Goal: Transaction & Acquisition: Book appointment/travel/reservation

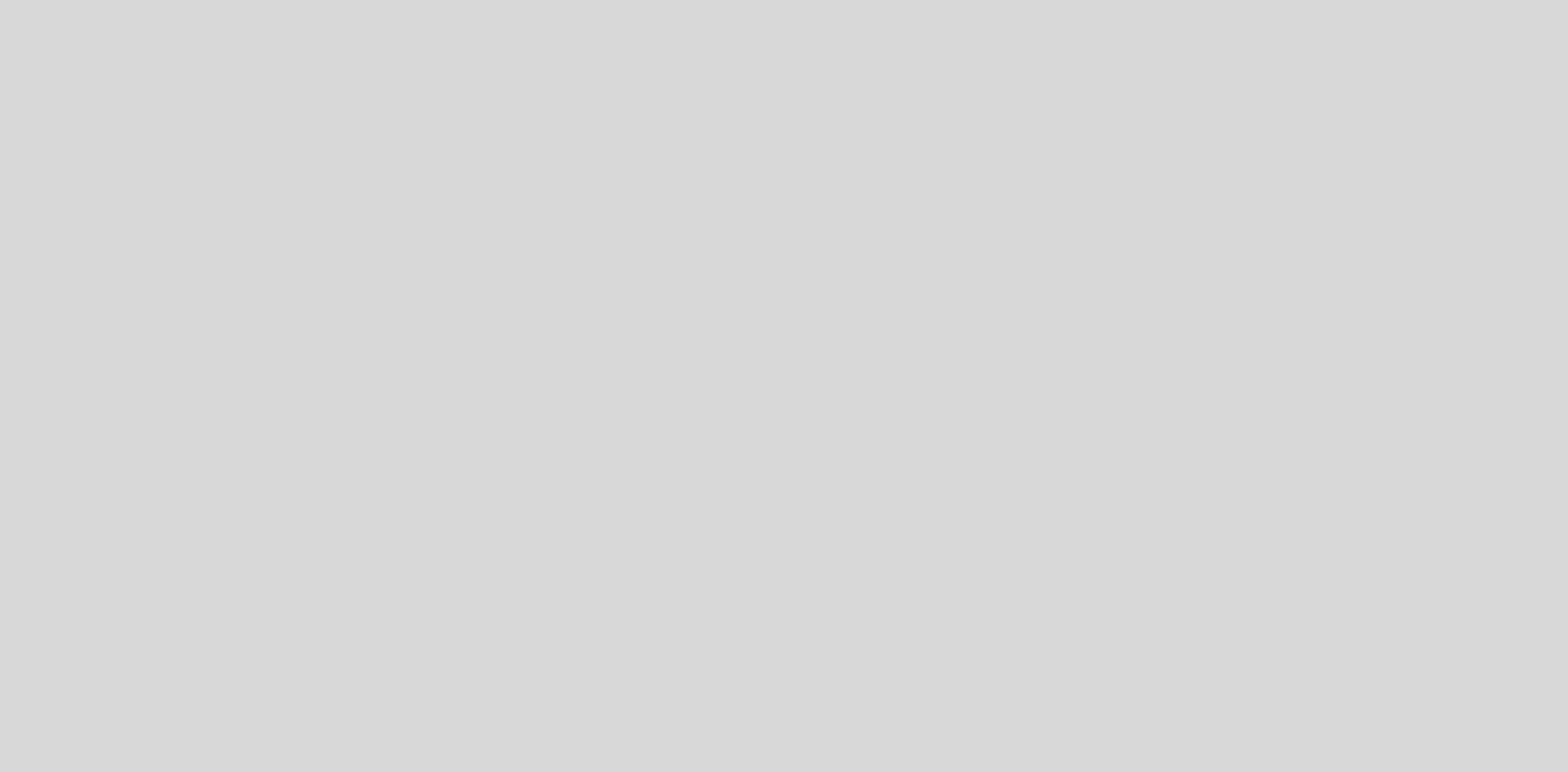
select select "es"
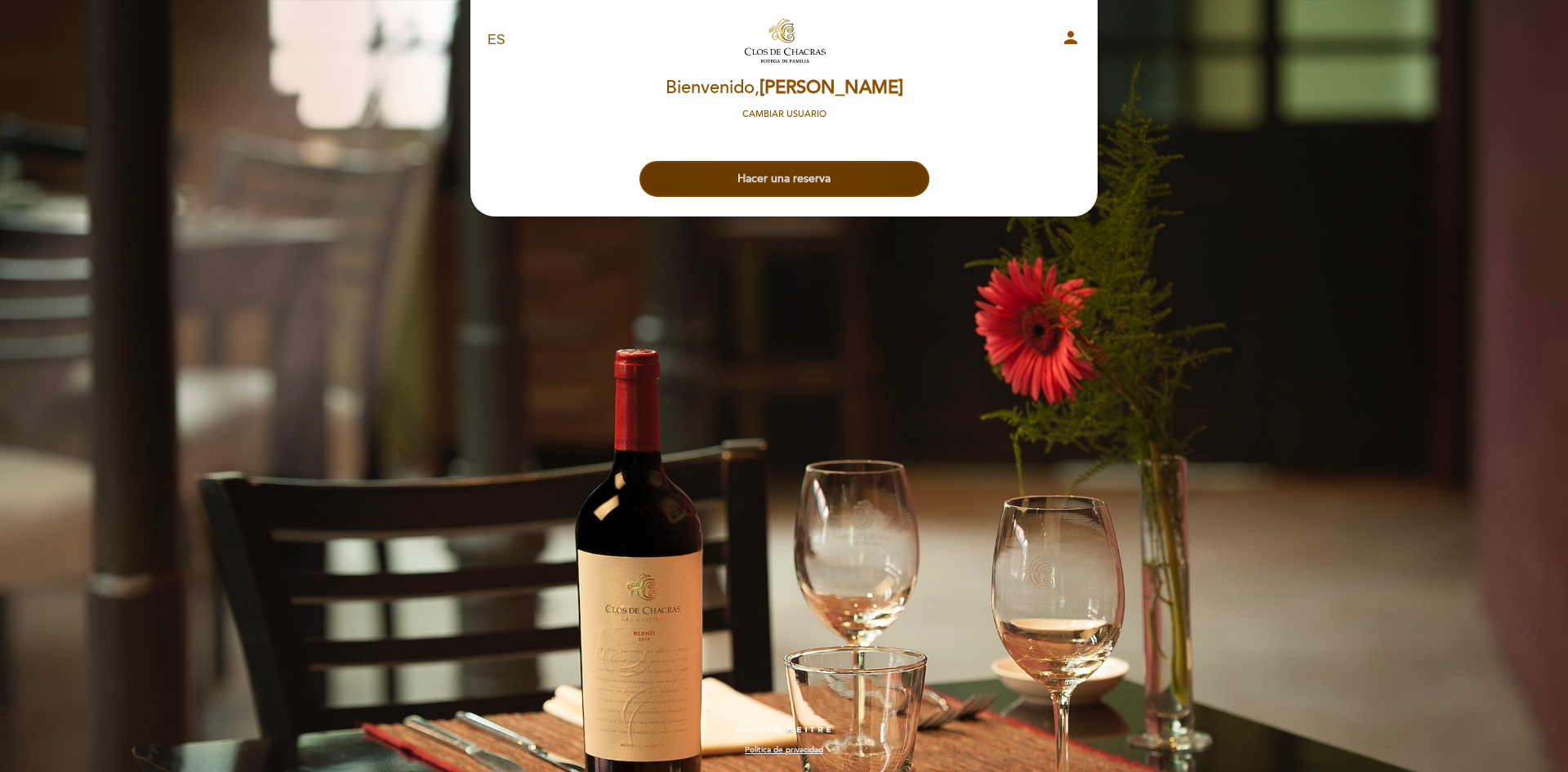
click at [793, 182] on button "Hacer una reserva" at bounding box center [784, 179] width 290 height 36
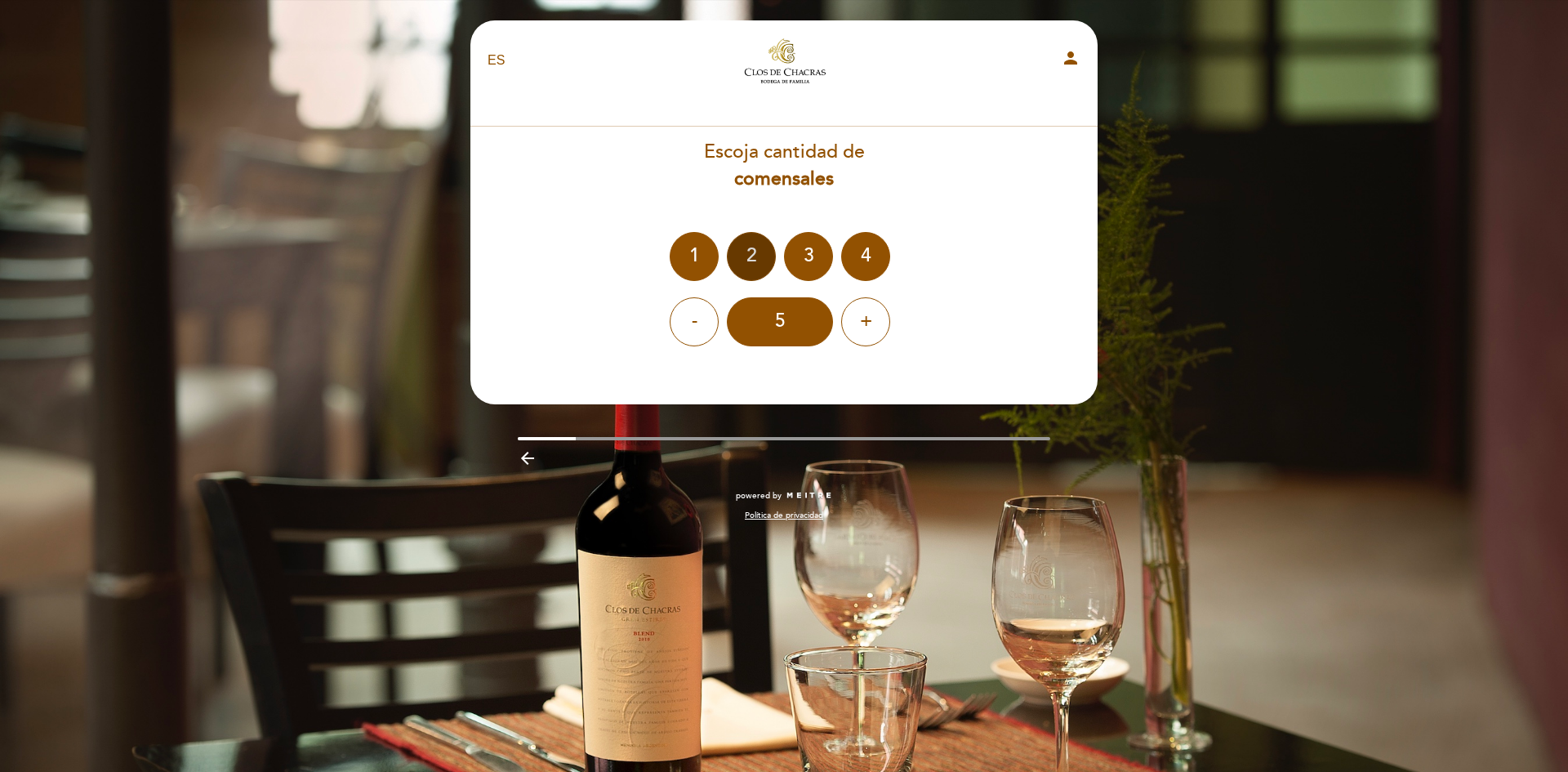
click at [764, 248] on div "2" at bounding box center [750, 256] width 49 height 49
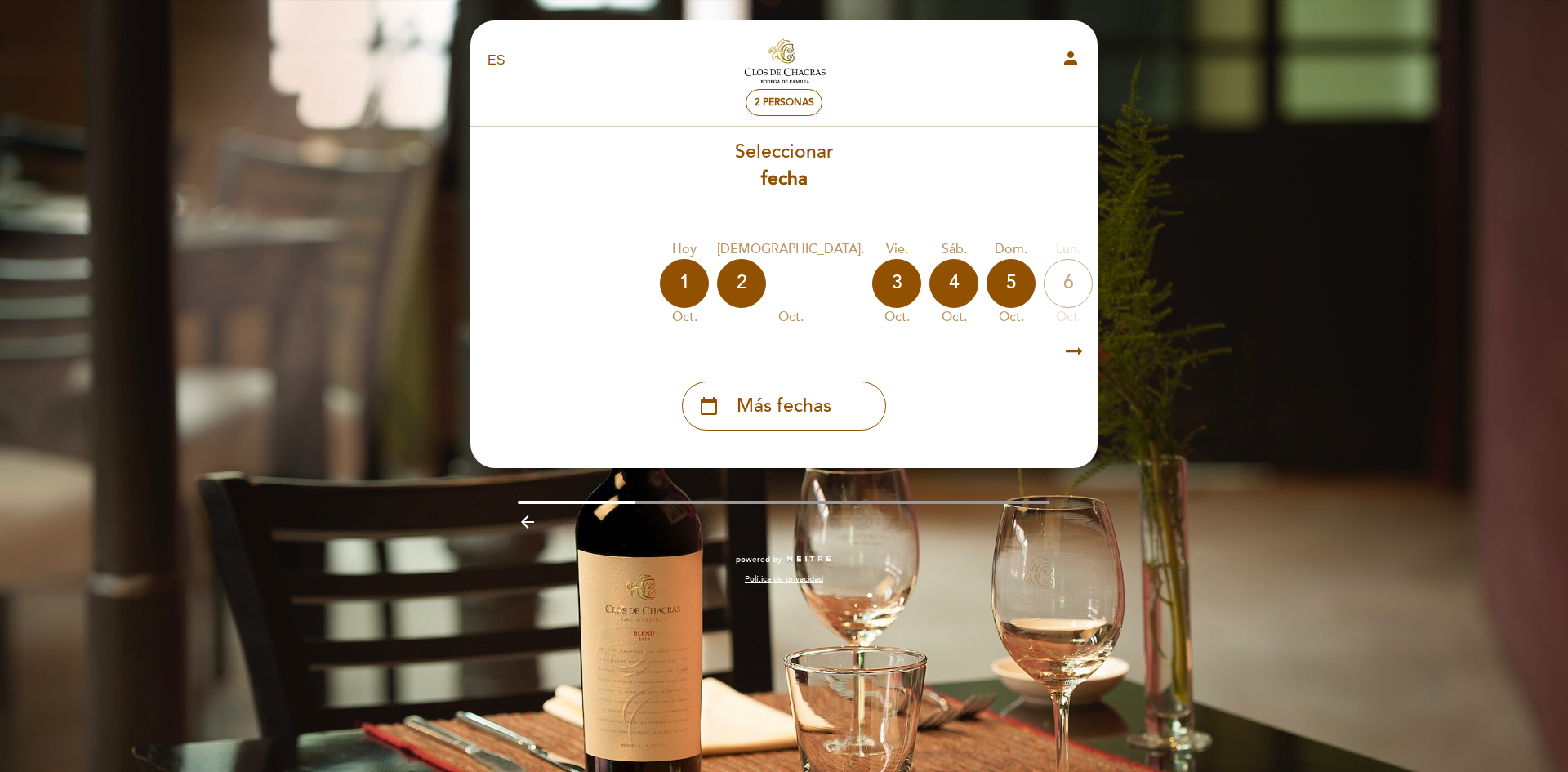
click at [1077, 350] on icon "arrow_right_alt" at bounding box center [1074, 351] width 24 height 35
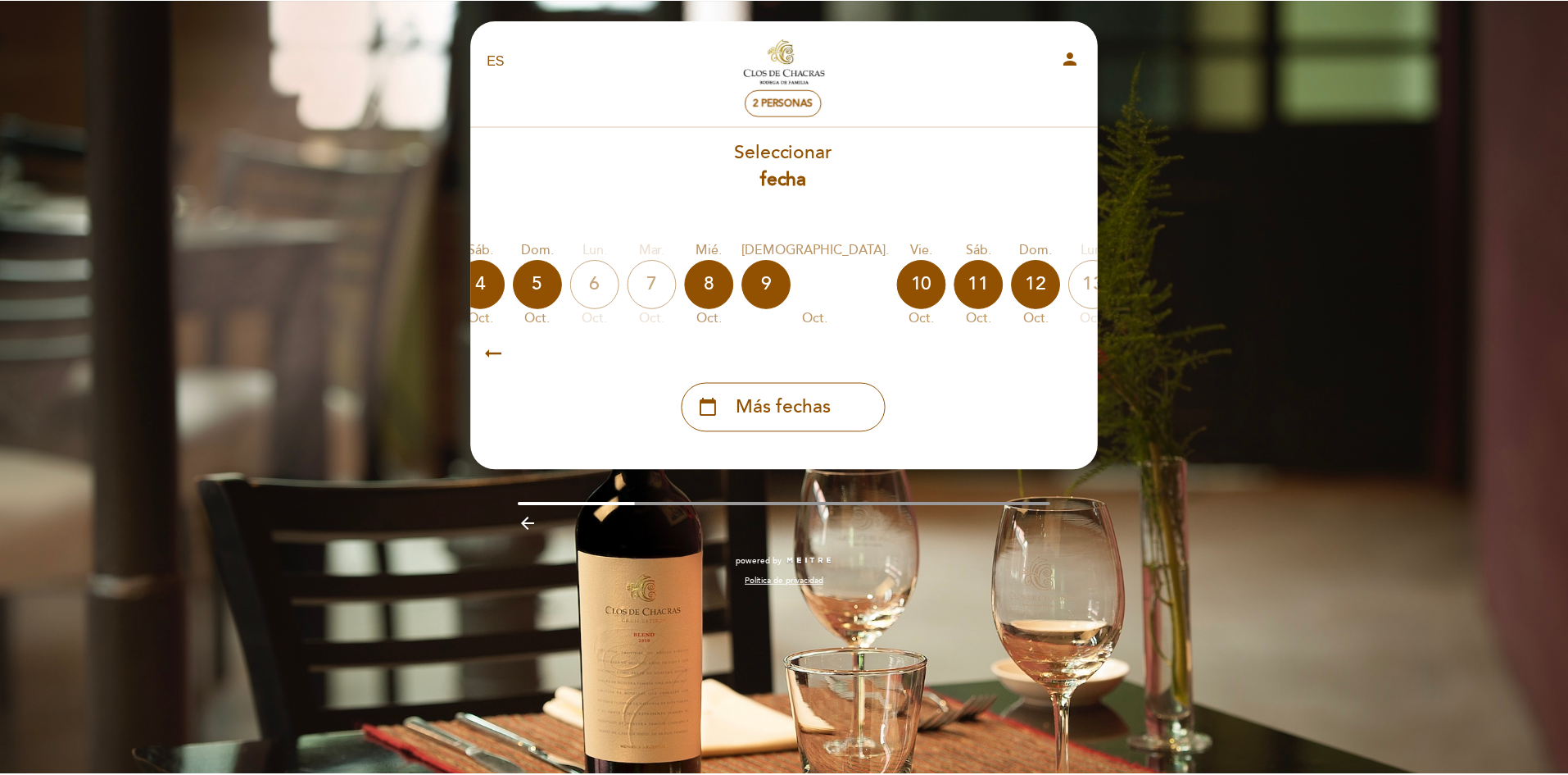
scroll to position [0, 477]
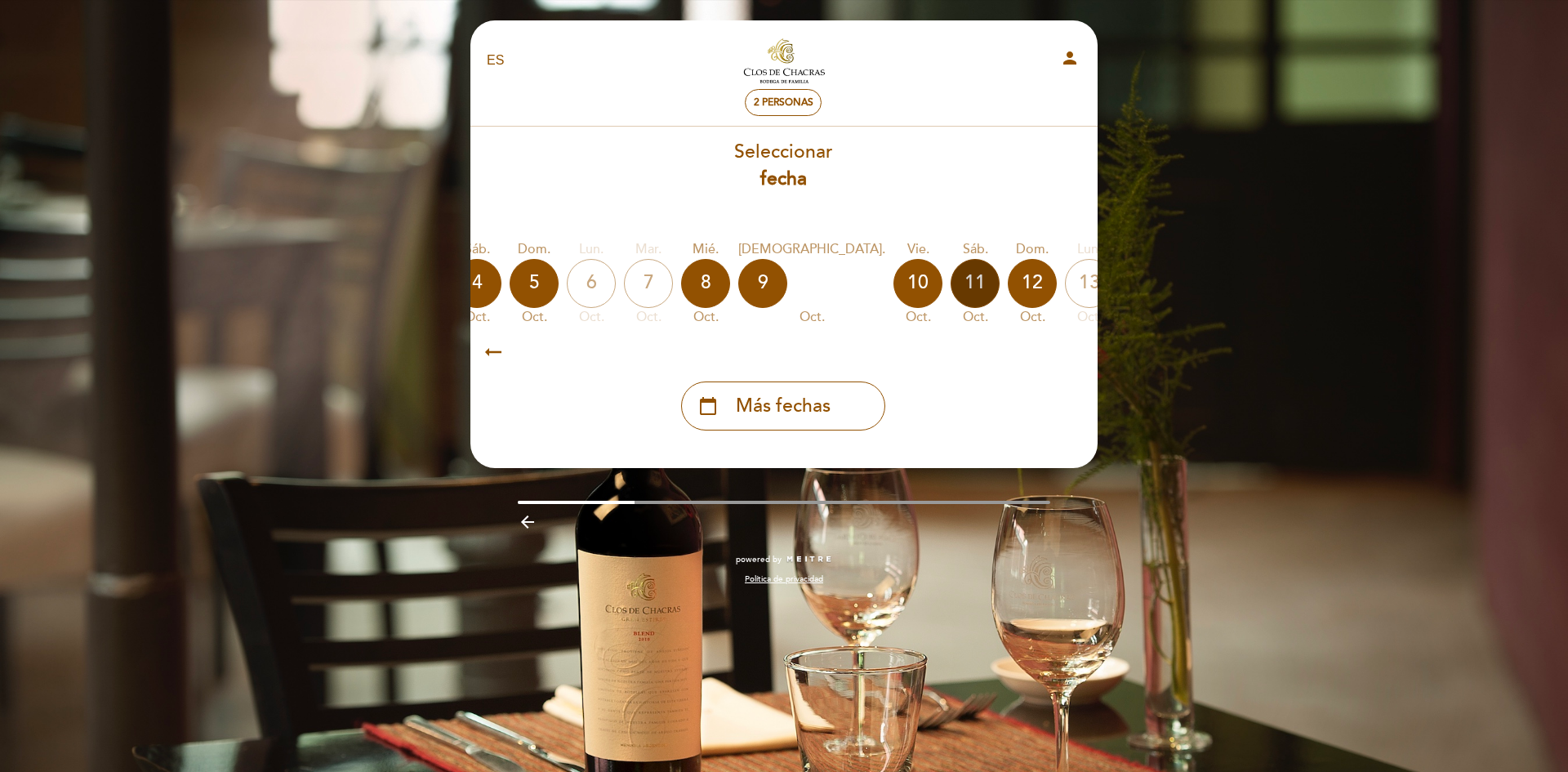
click at [950, 278] on div "11" at bounding box center [974, 283] width 49 height 49
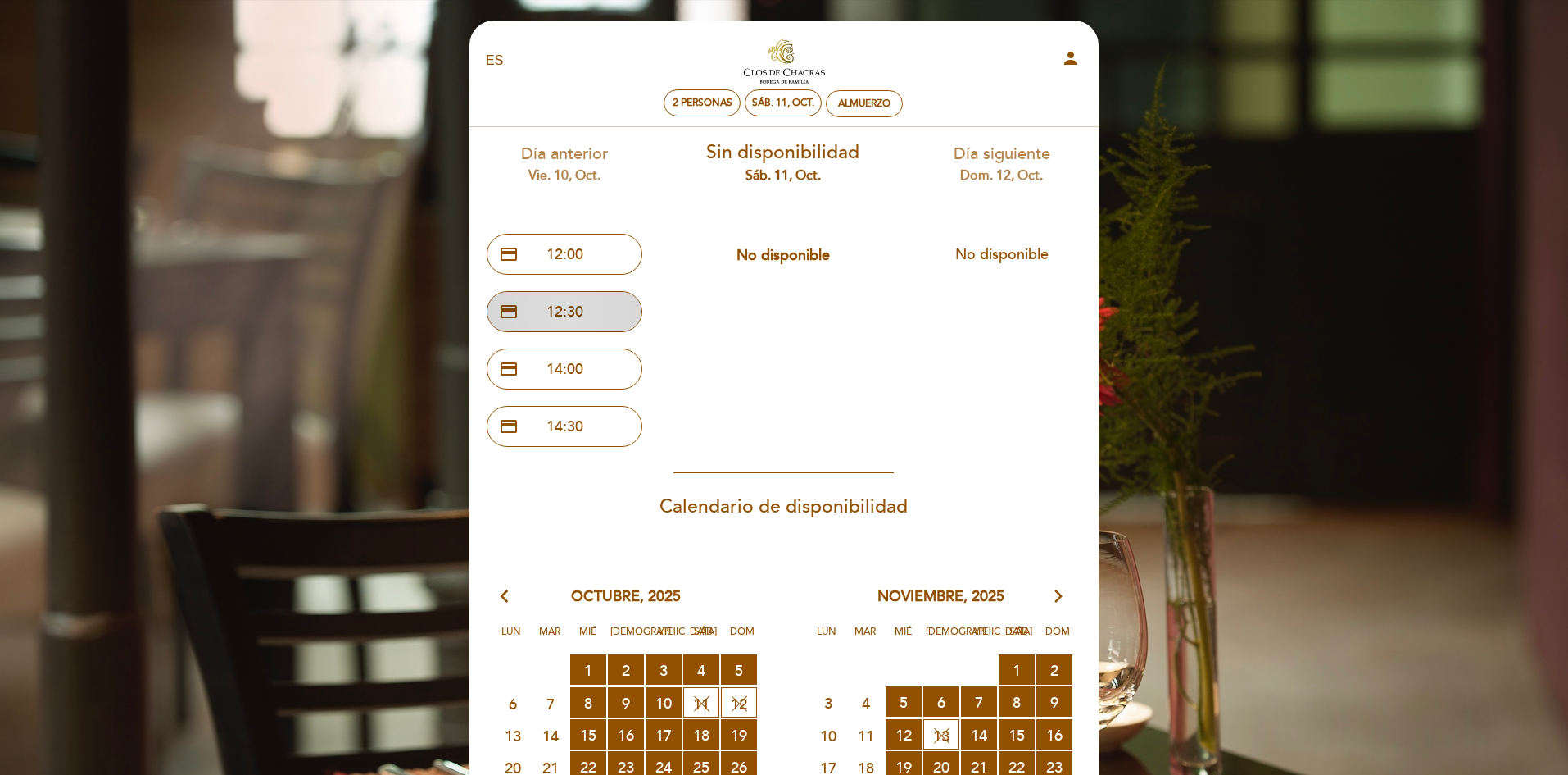
click at [585, 314] on button "credit_card 12:30" at bounding box center [565, 311] width 155 height 41
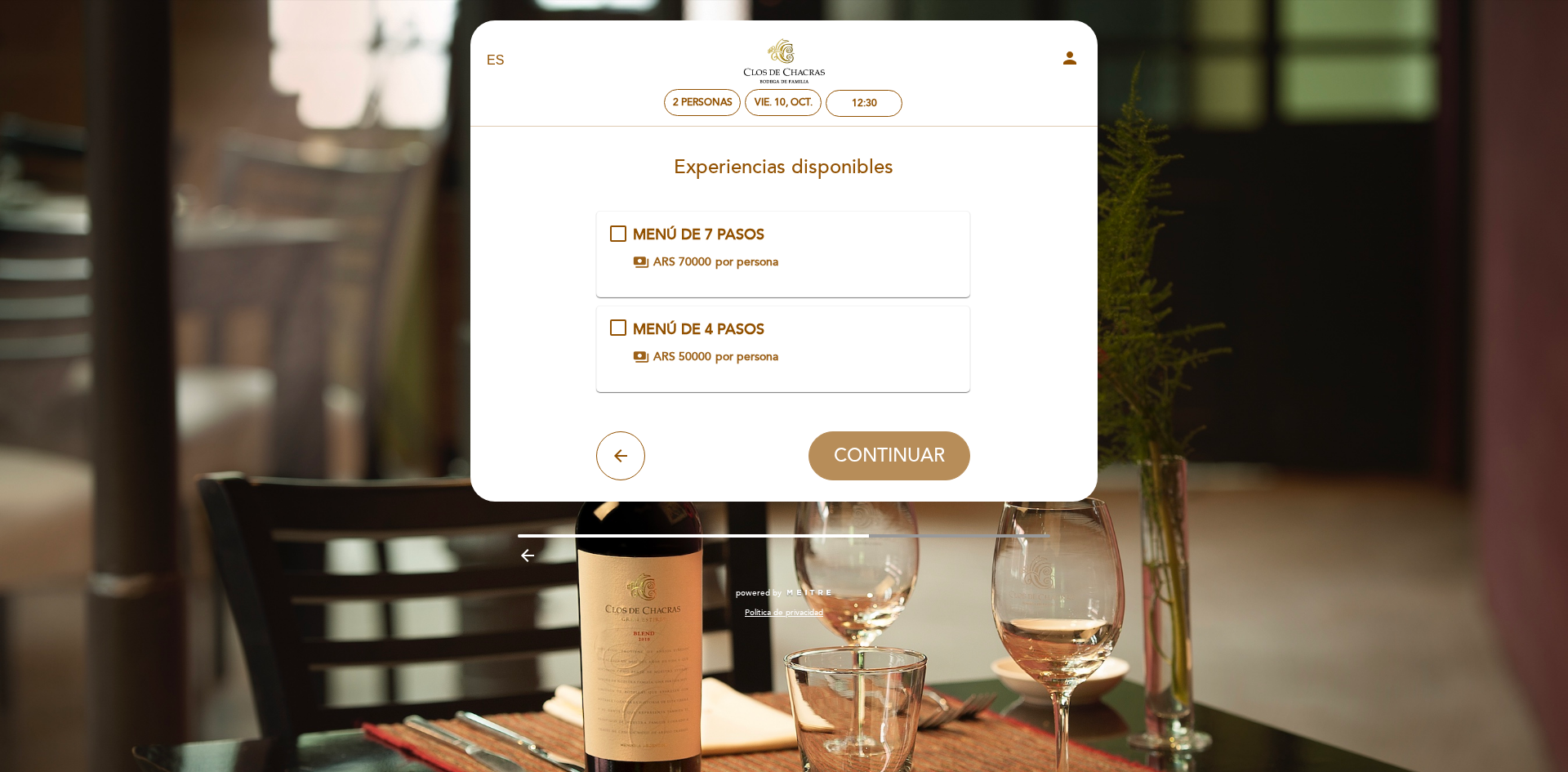
click at [647, 329] on span "MENÚ DE 4 PASOS" at bounding box center [698, 329] width 132 height 18
click at [878, 459] on span "CONTINUAR" at bounding box center [889, 455] width 111 height 23
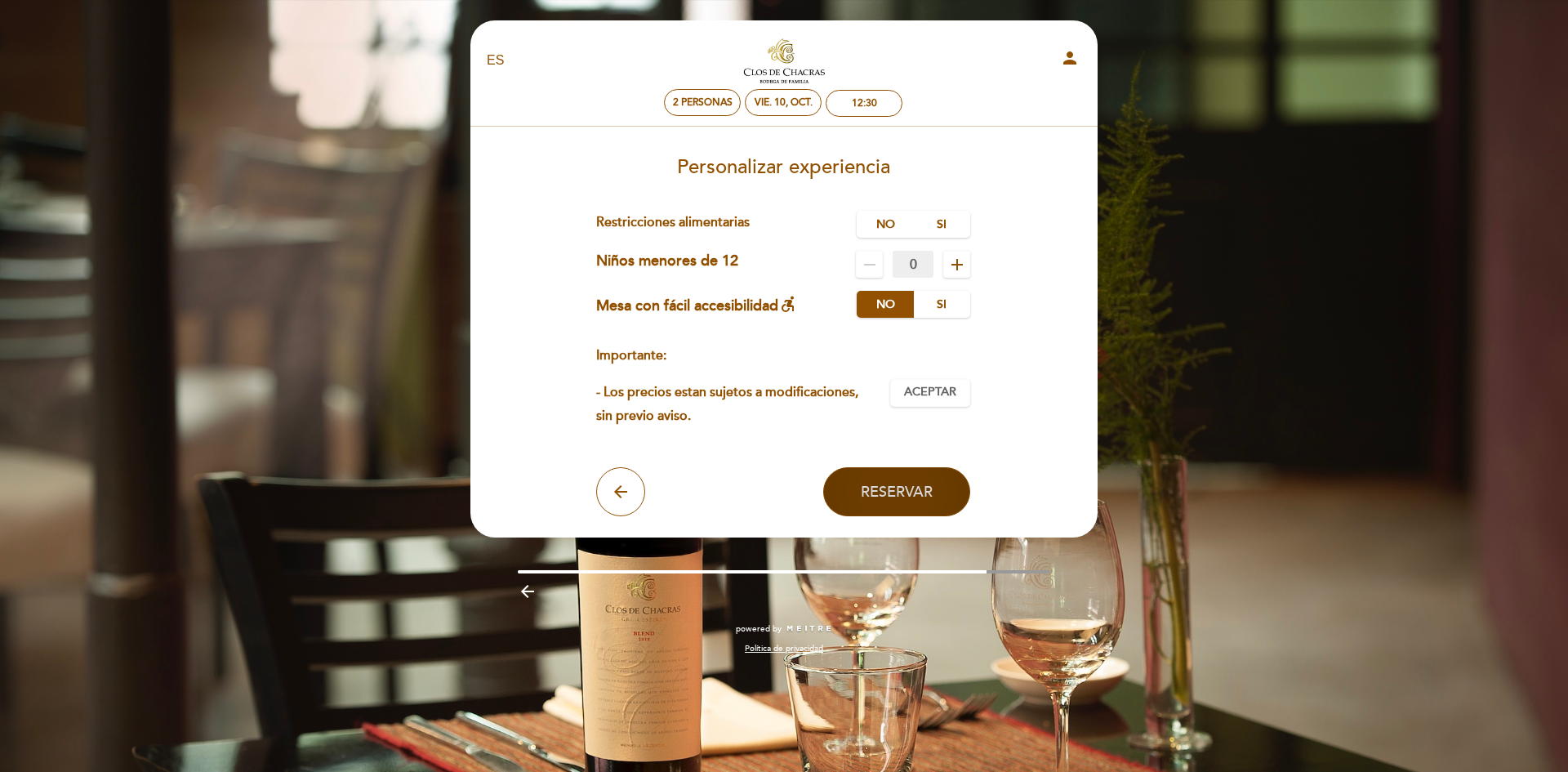
click at [880, 488] on span "Reservar" at bounding box center [897, 491] width 72 height 18
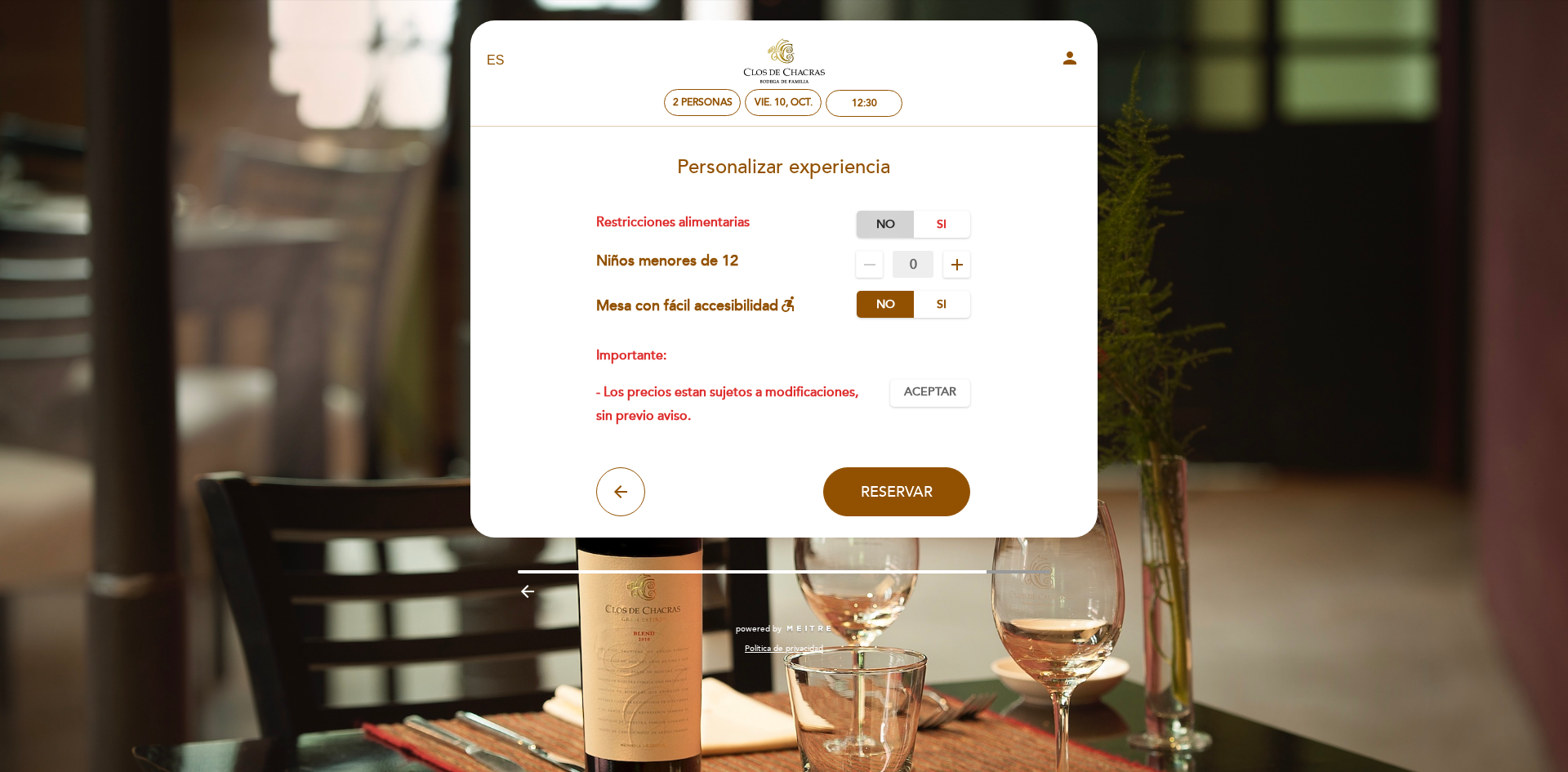
click at [890, 219] on label "No" at bounding box center [885, 224] width 57 height 27
click at [930, 388] on span "Aceptar" at bounding box center [929, 392] width 52 height 17
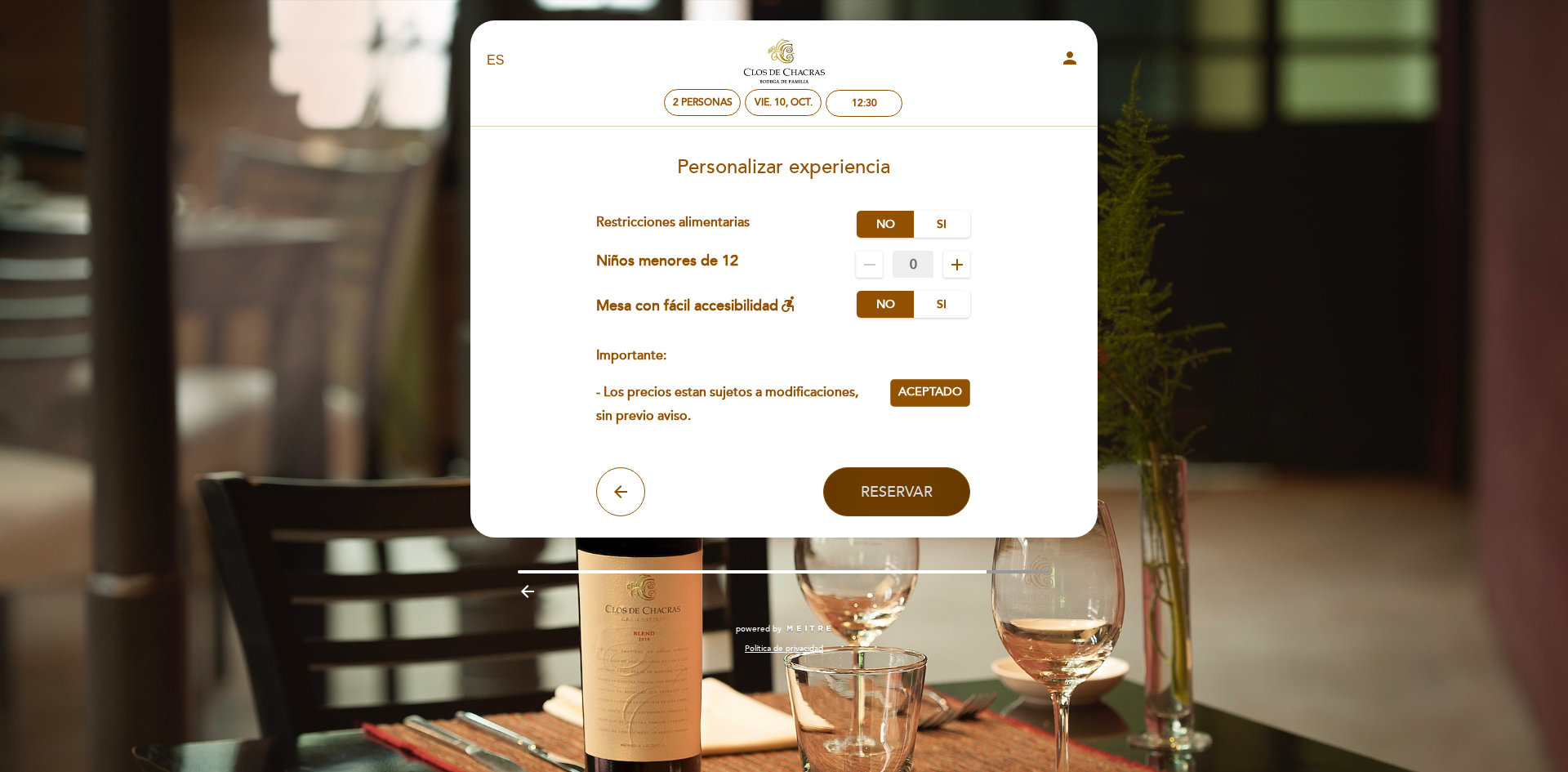
click at [886, 491] on span "Reservar" at bounding box center [897, 491] width 72 height 18
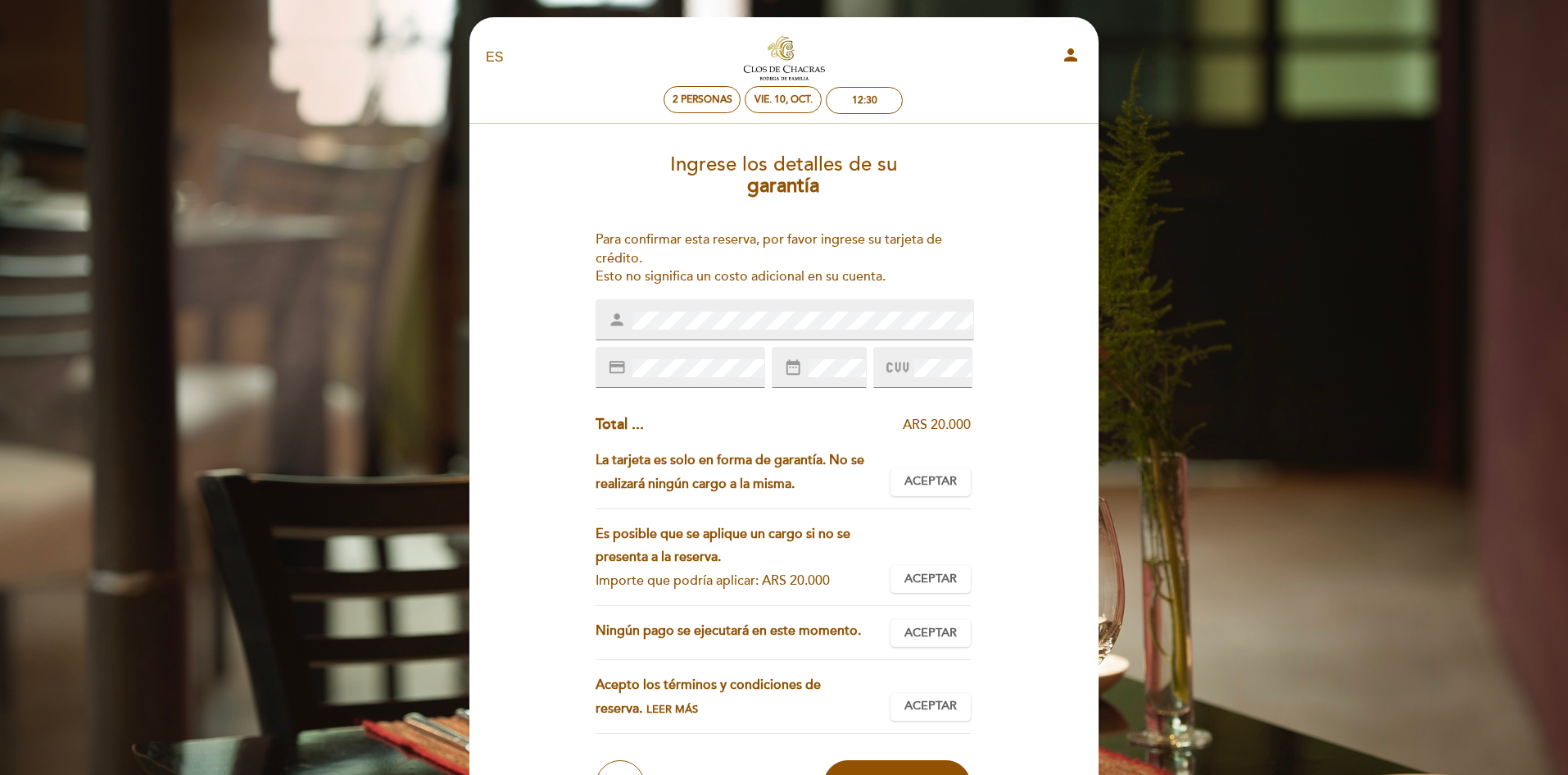
scroll to position [0, 0]
